Goal: Task Accomplishment & Management: Use online tool/utility

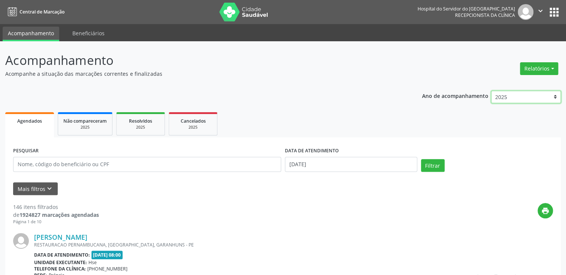
click at [554, 98] on select "2025 2024 2023 2022 2021" at bounding box center [526, 97] width 70 height 13
click at [553, 67] on button "Relatórios" at bounding box center [539, 68] width 38 height 13
click at [522, 82] on link "Agendamentos" at bounding box center [518, 84] width 81 height 10
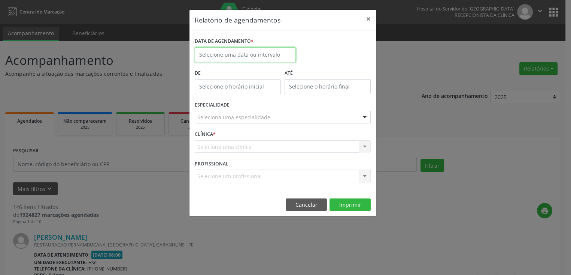
click at [217, 53] on input "text" at bounding box center [245, 54] width 101 height 15
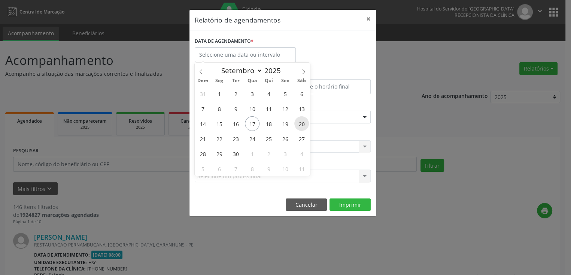
click at [302, 126] on span "20" at bounding box center [301, 123] width 15 height 15
type input "[DATE]"
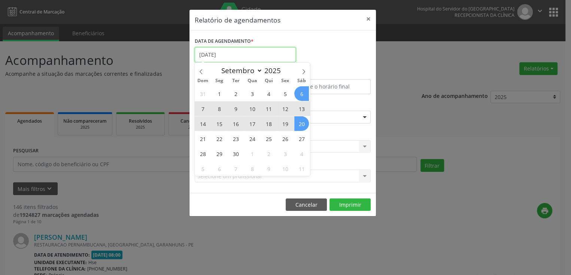
click at [281, 51] on input "[DATE]" at bounding box center [245, 54] width 101 height 15
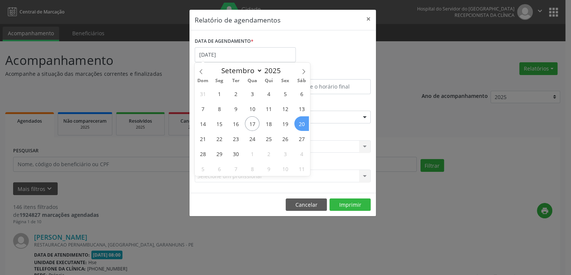
click at [301, 121] on span "20" at bounding box center [301, 123] width 15 height 15
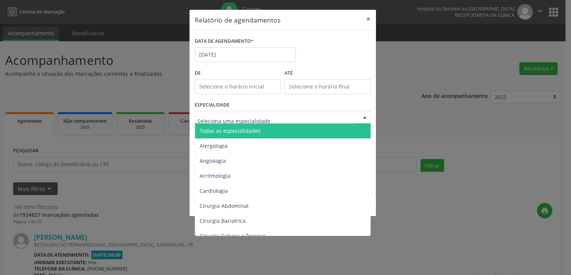
click at [364, 117] on div at bounding box center [364, 117] width 11 height 13
click at [315, 127] on span "Todas as especialidades" at bounding box center [283, 130] width 176 height 15
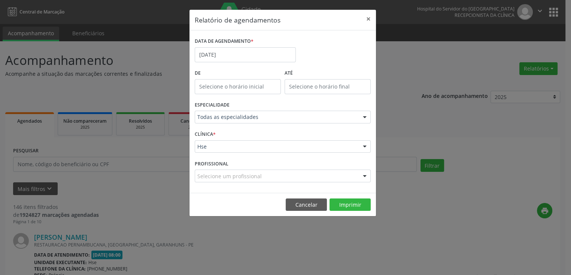
click at [364, 145] on div at bounding box center [364, 146] width 11 height 13
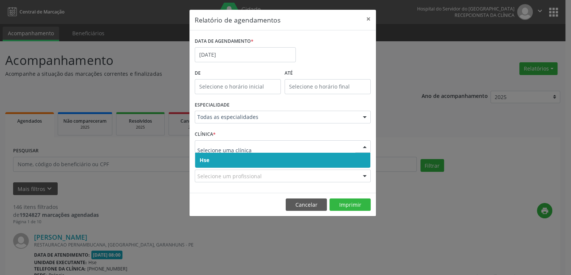
click at [343, 158] on span "Hse" at bounding box center [282, 159] width 175 height 15
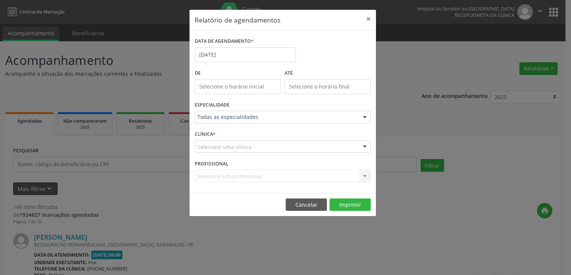
click at [364, 141] on div at bounding box center [364, 146] width 11 height 13
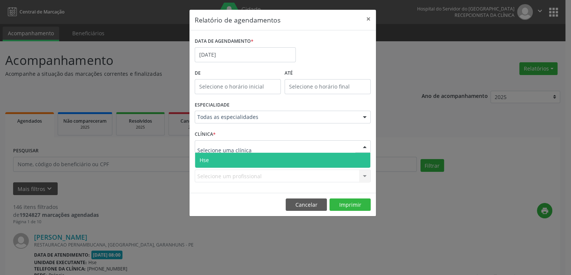
click at [360, 160] on span "Hse" at bounding box center [282, 159] width 175 height 15
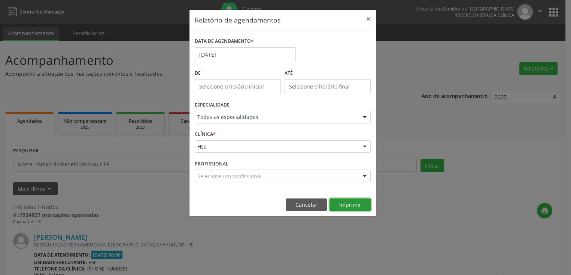
click at [351, 206] on button "Imprimir" at bounding box center [350, 204] width 41 height 13
